Goal: Information Seeking & Learning: Check status

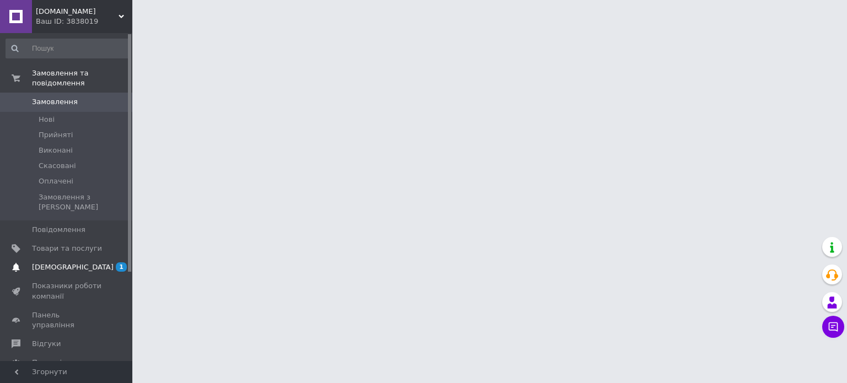
click at [56, 262] on span "[DEMOGRAPHIC_DATA]" at bounding box center [73, 267] width 82 height 10
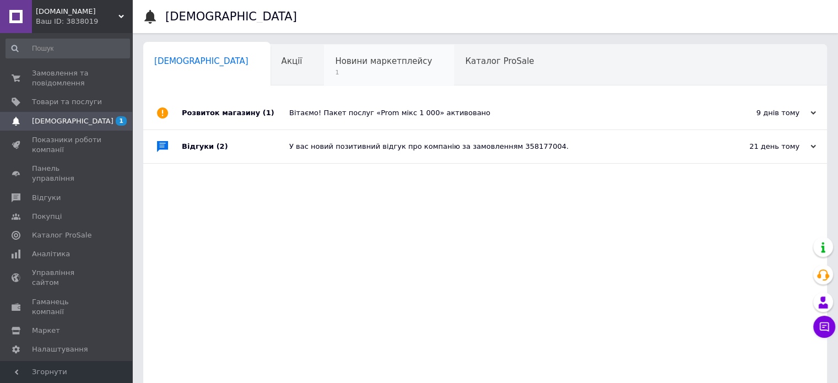
click at [346, 61] on span "Новини маркетплейсу" at bounding box center [383, 61] width 97 height 10
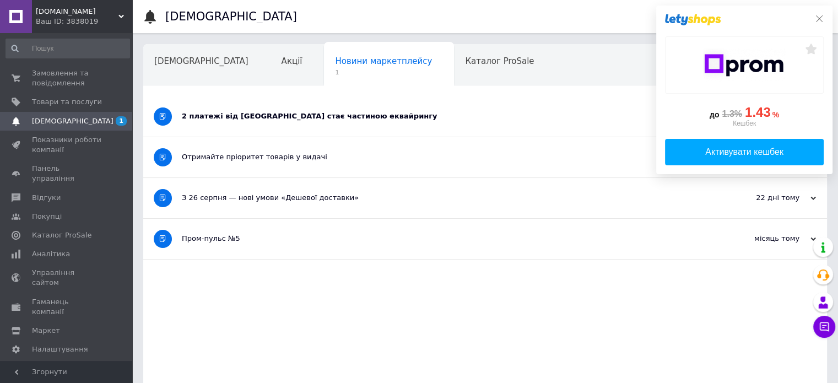
click at [823, 16] on div "до 1.3% 1.43 % Кешбек Активувати кешбек" at bounding box center [744, 90] width 176 height 169
drag, startPoint x: 818, startPoint y: 16, endPoint x: 811, endPoint y: 27, distance: 13.5
click at [819, 17] on icon at bounding box center [819, 18] width 9 height 9
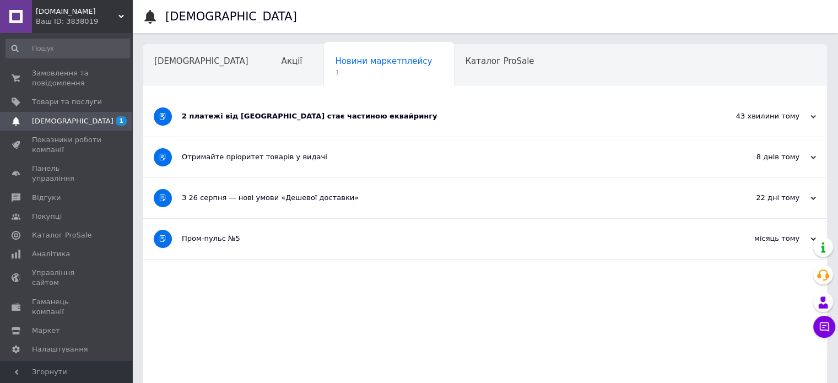
click at [726, 114] on div "43 хвилини тому" at bounding box center [761, 116] width 110 height 10
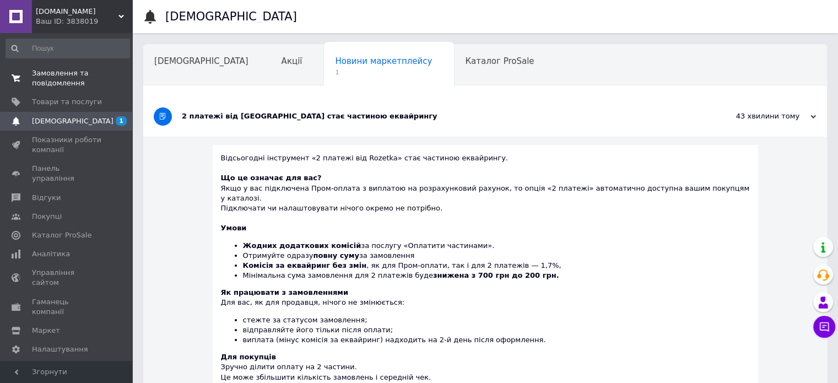
click at [46, 77] on span "Замовлення та повідомлення" at bounding box center [67, 78] width 70 height 20
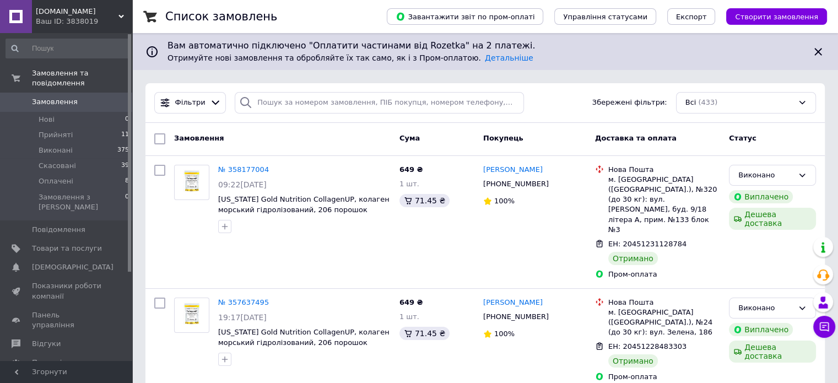
click at [58, 377] on span "Каталог ProSale" at bounding box center [62, 382] width 60 height 10
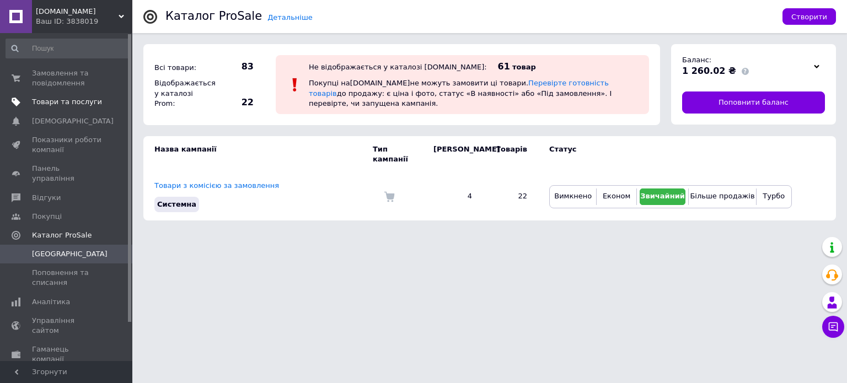
click at [53, 105] on span "Товари та послуги" at bounding box center [67, 102] width 70 height 10
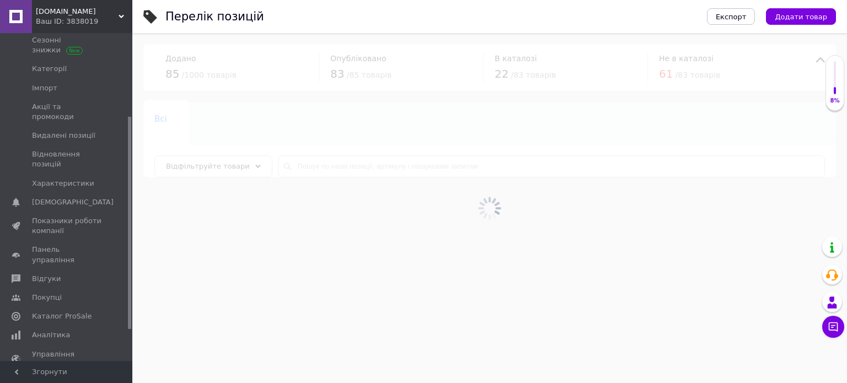
scroll to position [128, 0]
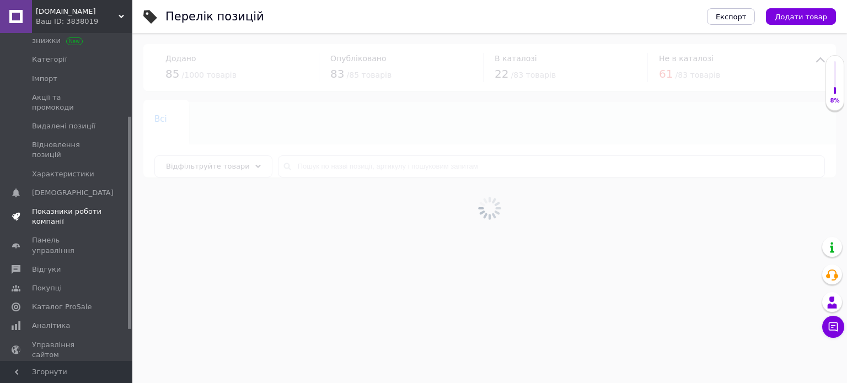
drag, startPoint x: 128, startPoint y: 143, endPoint x: 72, endPoint y: 185, distance: 70.1
click at [128, 224] on div at bounding box center [129, 223] width 3 height 212
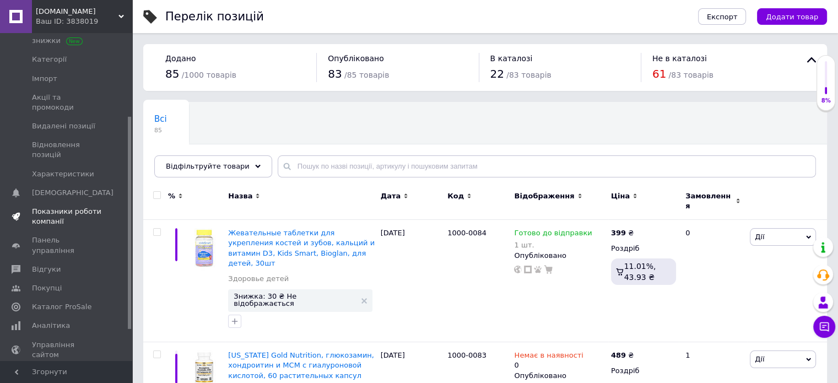
click at [68, 207] on span "Показники роботи компанії" at bounding box center [67, 217] width 70 height 20
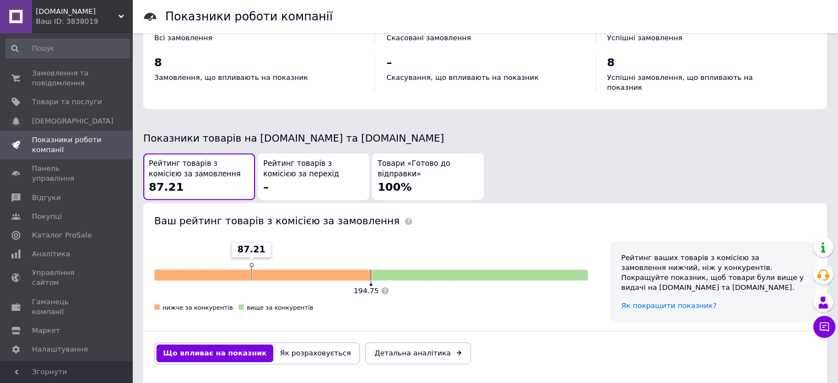
scroll to position [530, 0]
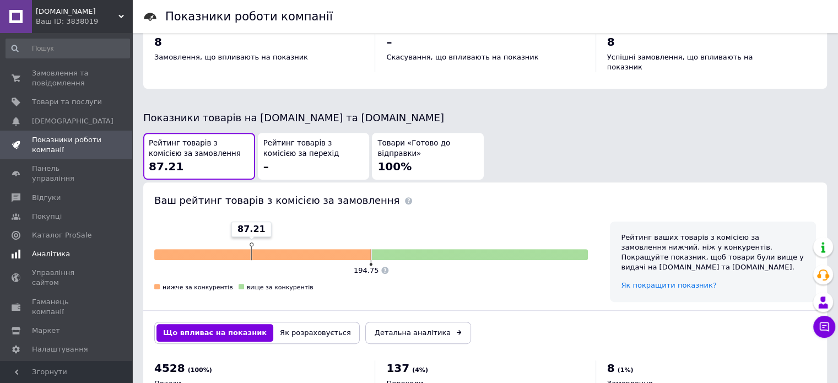
click at [71, 251] on link "Аналітика" at bounding box center [68, 254] width 136 height 19
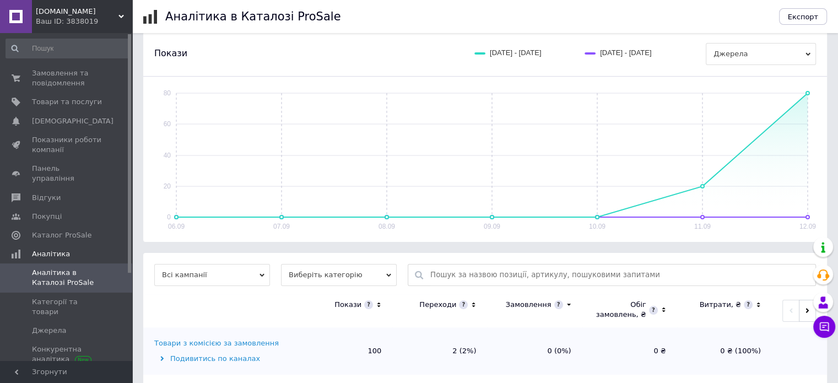
scroll to position [133, 0]
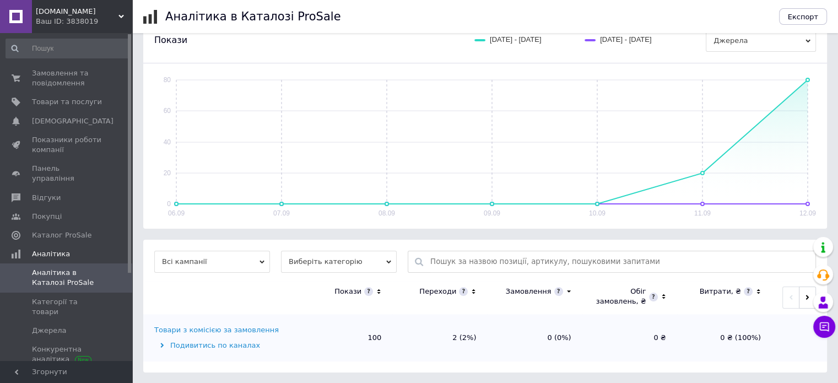
click at [219, 344] on div "Подивитись по каналах" at bounding box center [224, 346] width 141 height 10
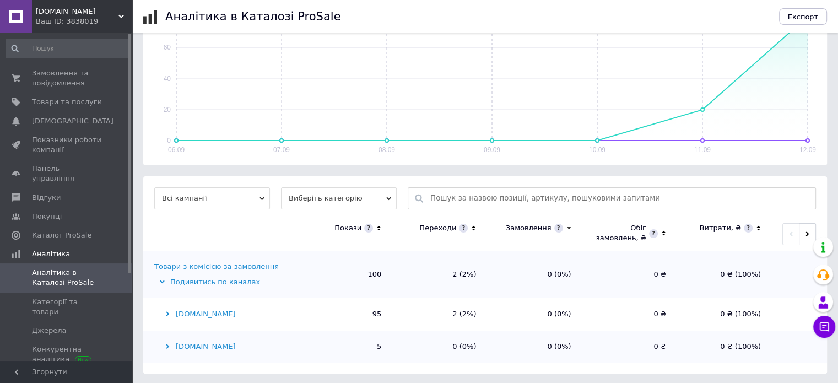
scroll to position [197, 0]
click at [184, 314] on div "Prom.ua" at bounding box center [224, 314] width 141 height 10
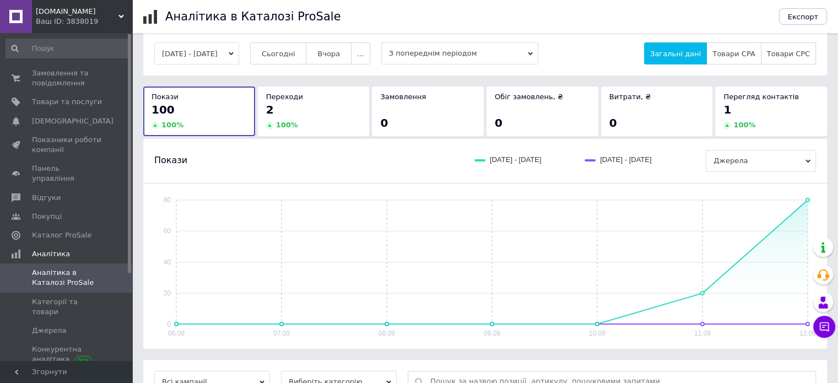
scroll to position [7, 0]
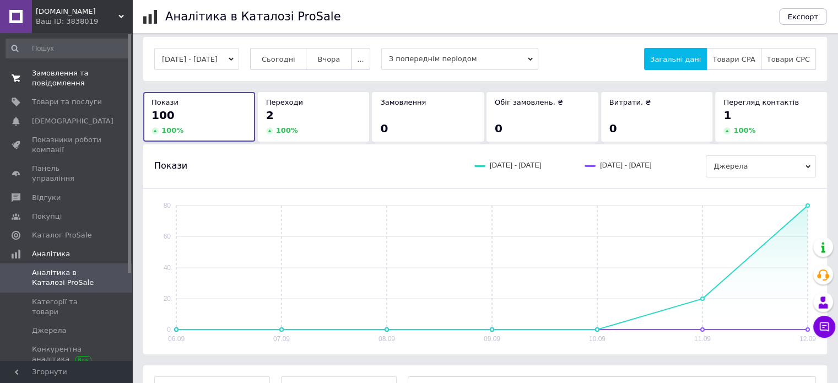
click at [53, 79] on span "Замовлення та повідомлення" at bounding box center [67, 78] width 70 height 20
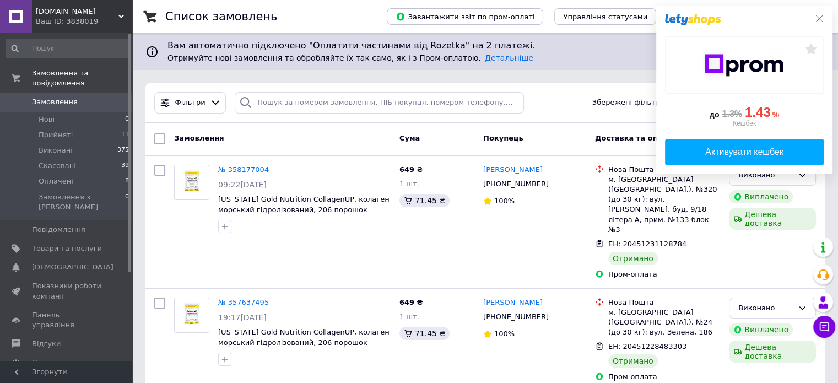
click at [820, 19] on icon at bounding box center [819, 18] width 9 height 9
